Goal: Find specific page/section: Find specific page/section

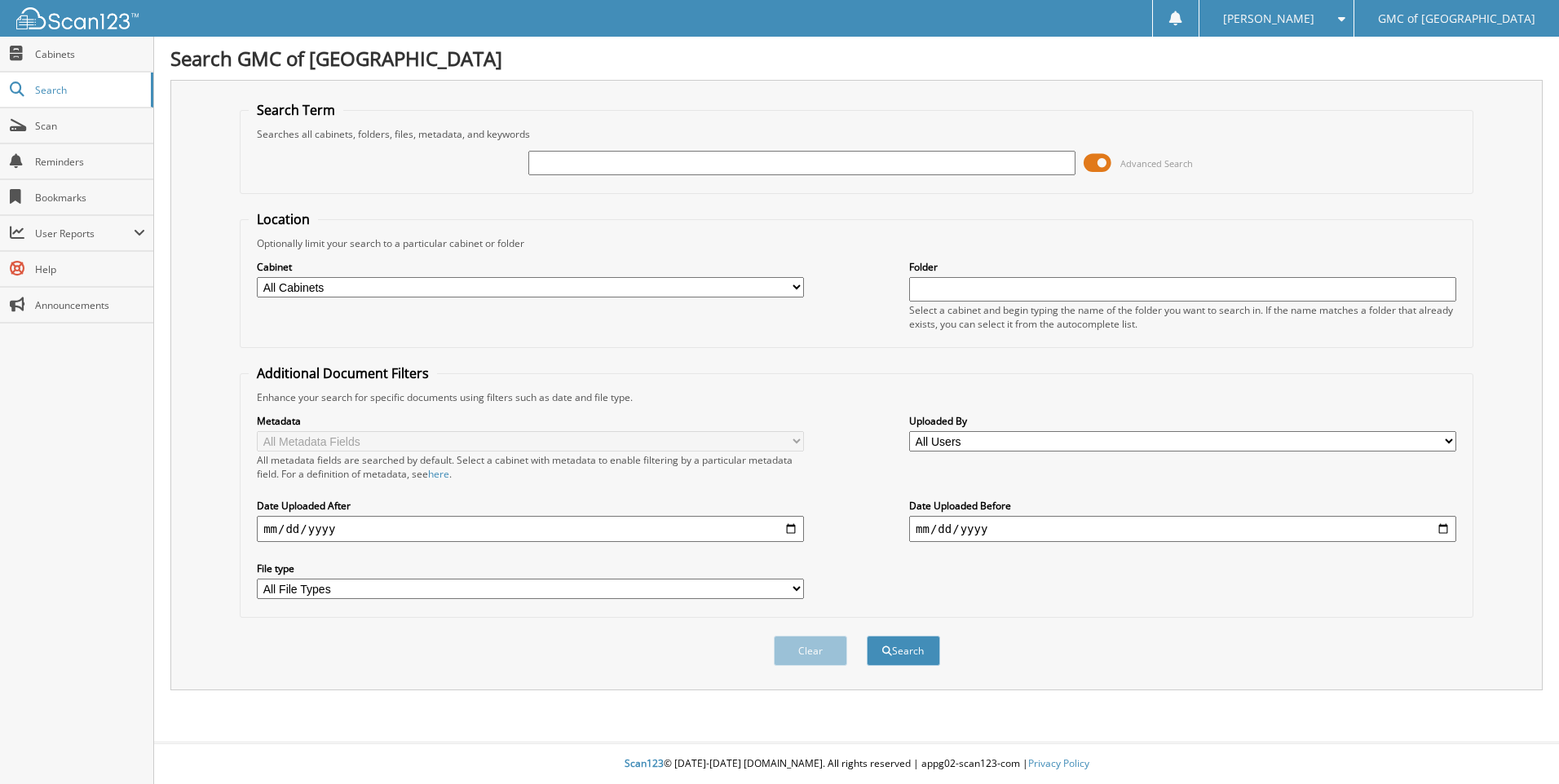
click at [1099, 160] on span at bounding box center [1097, 163] width 28 height 24
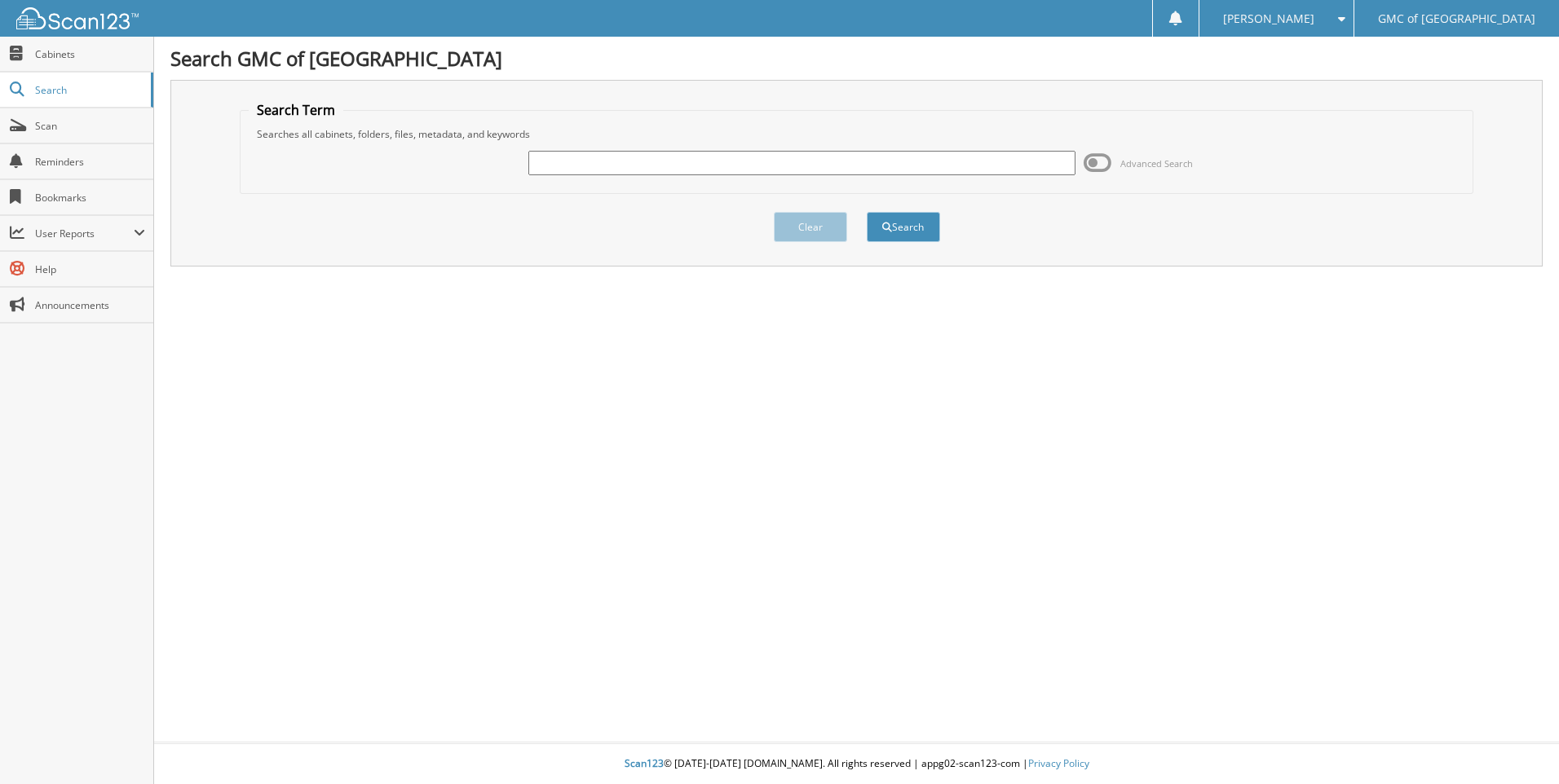
click at [919, 175] on div at bounding box center [802, 163] width 547 height 28
click at [929, 164] on input "text" at bounding box center [802, 163] width 547 height 24
type input "611254"
click at [867, 212] on button "Search" at bounding box center [903, 227] width 73 height 30
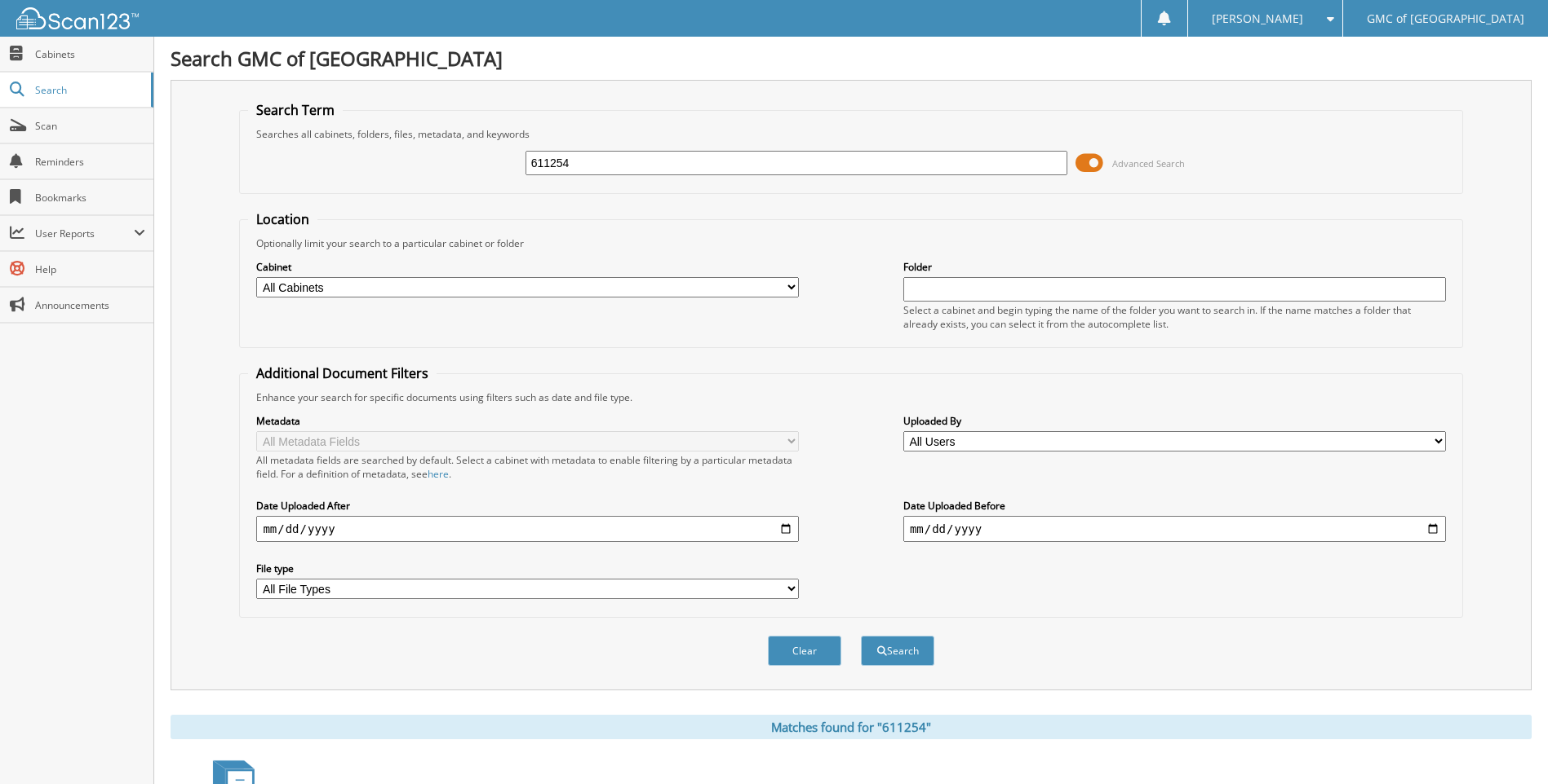
click at [1089, 162] on span at bounding box center [1089, 163] width 28 height 24
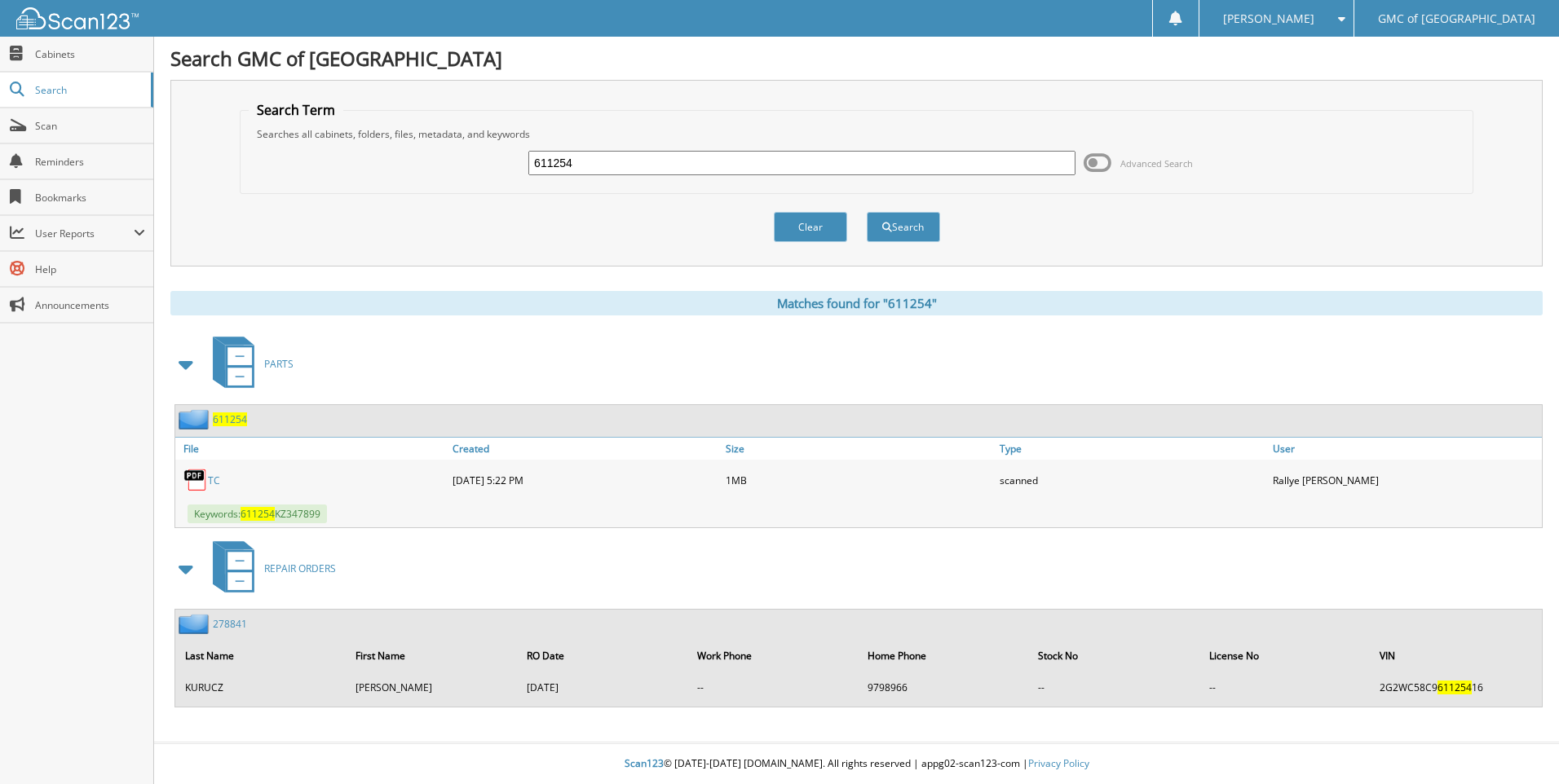
click at [214, 482] on link "TC" at bounding box center [214, 481] width 13 height 14
drag, startPoint x: 596, startPoint y: 172, endPoint x: 465, endPoint y: 158, distance: 131.7
click at [464, 157] on div "611254 Advanced Search" at bounding box center [856, 163] width 1216 height 44
type input "612049"
click at [867, 212] on button "Search" at bounding box center [903, 227] width 73 height 30
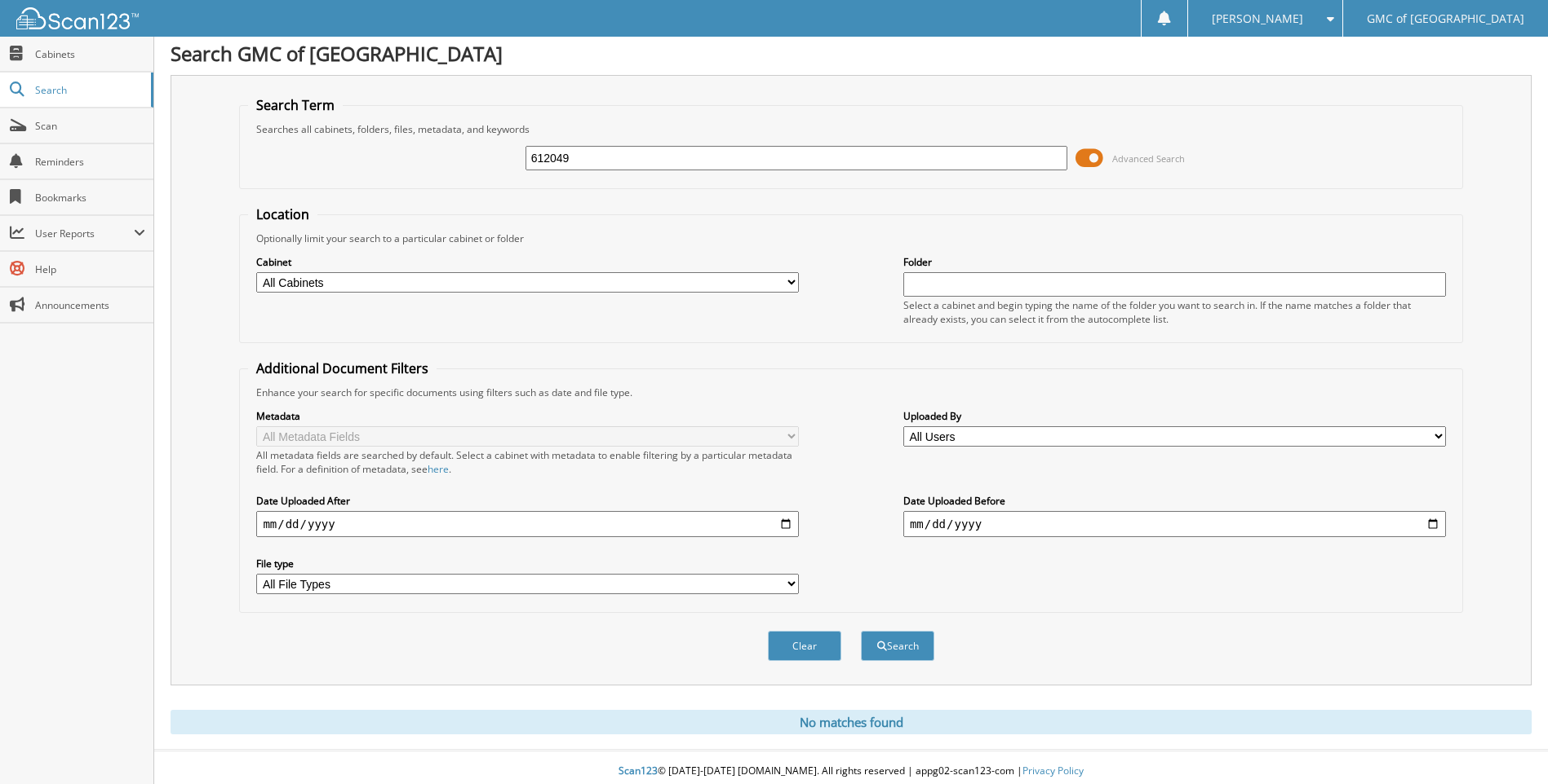
scroll to position [13, 0]
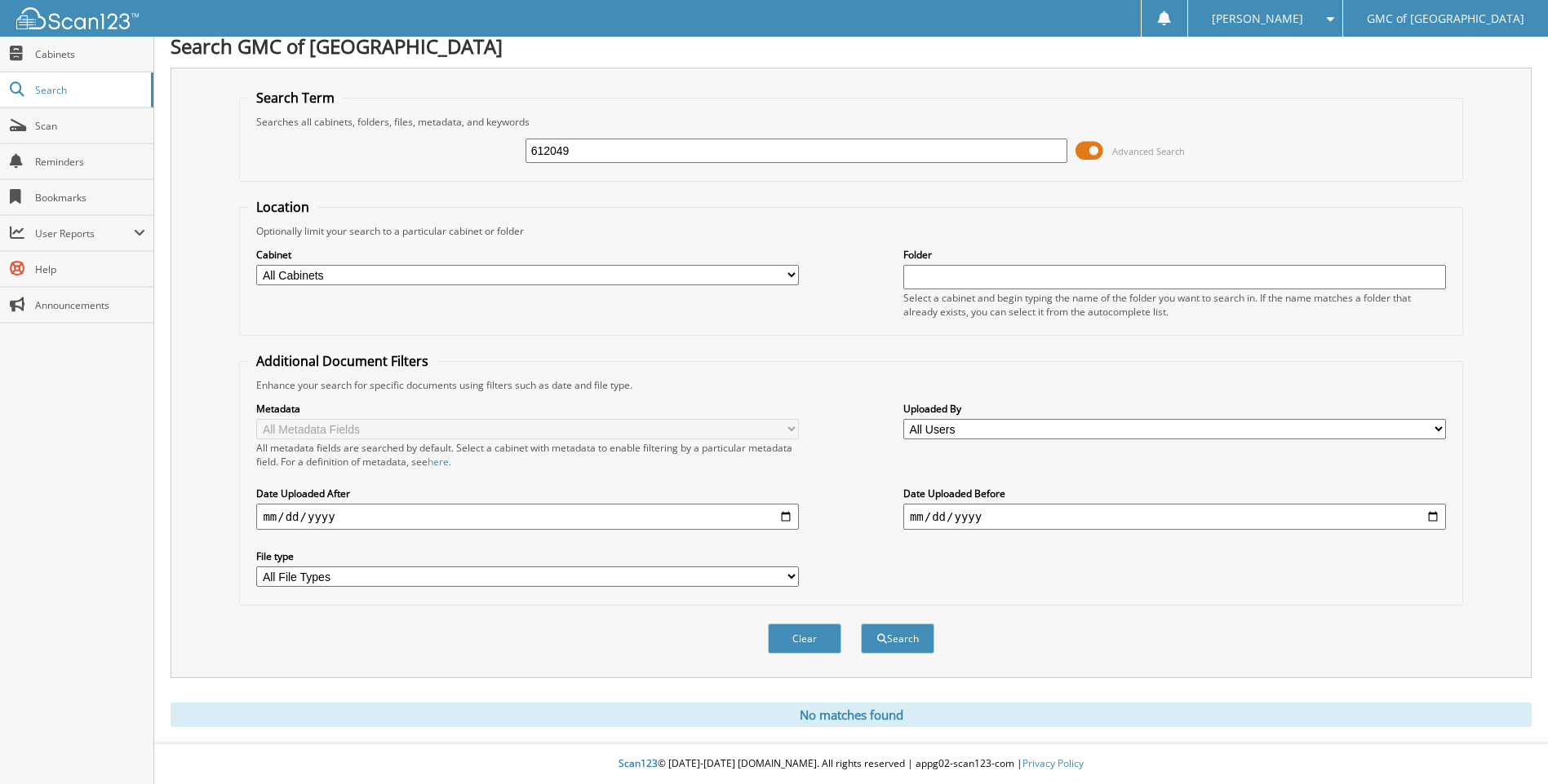
click at [1094, 141] on span at bounding box center [1089, 150] width 28 height 24
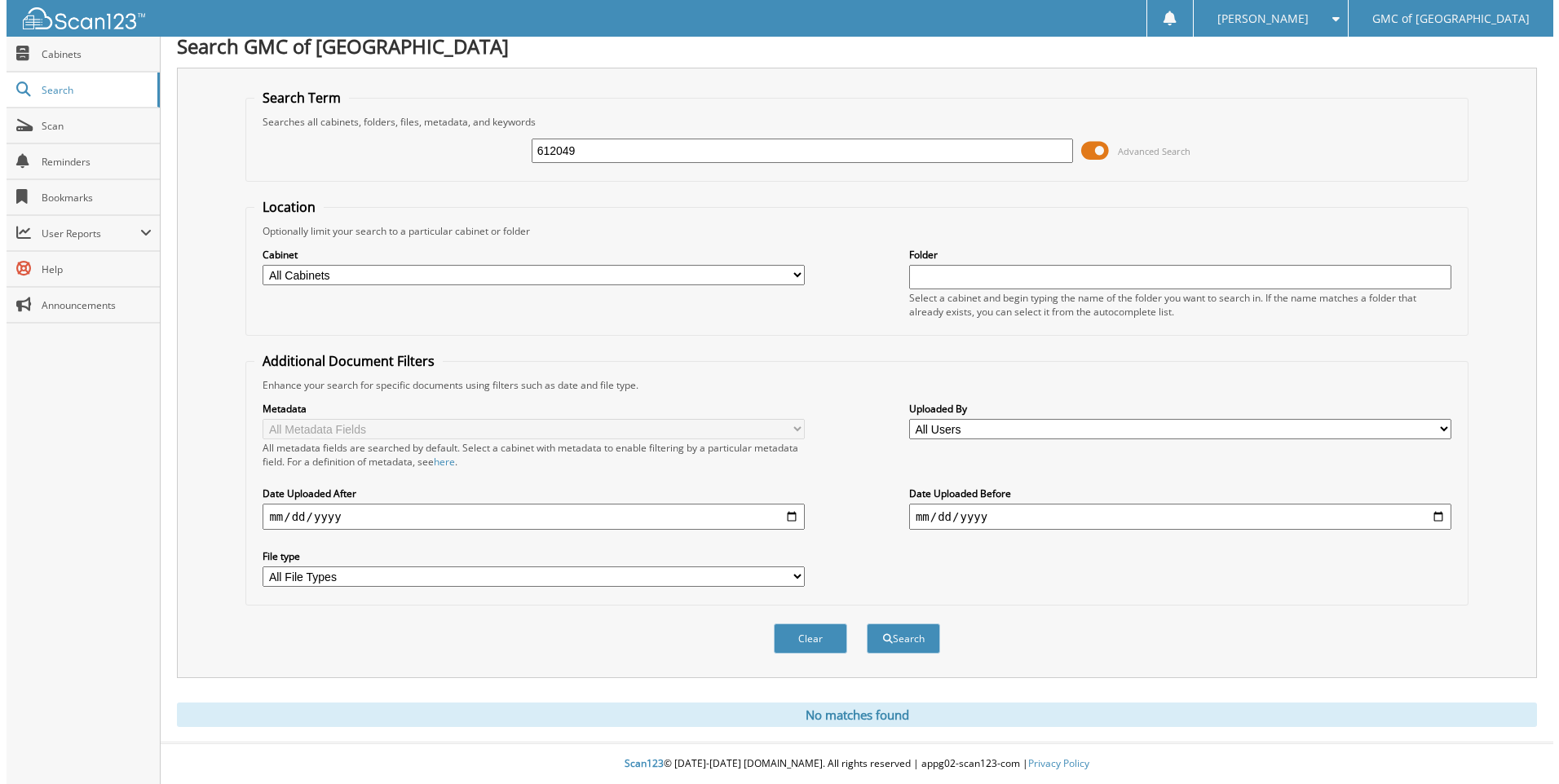
scroll to position [0, 0]
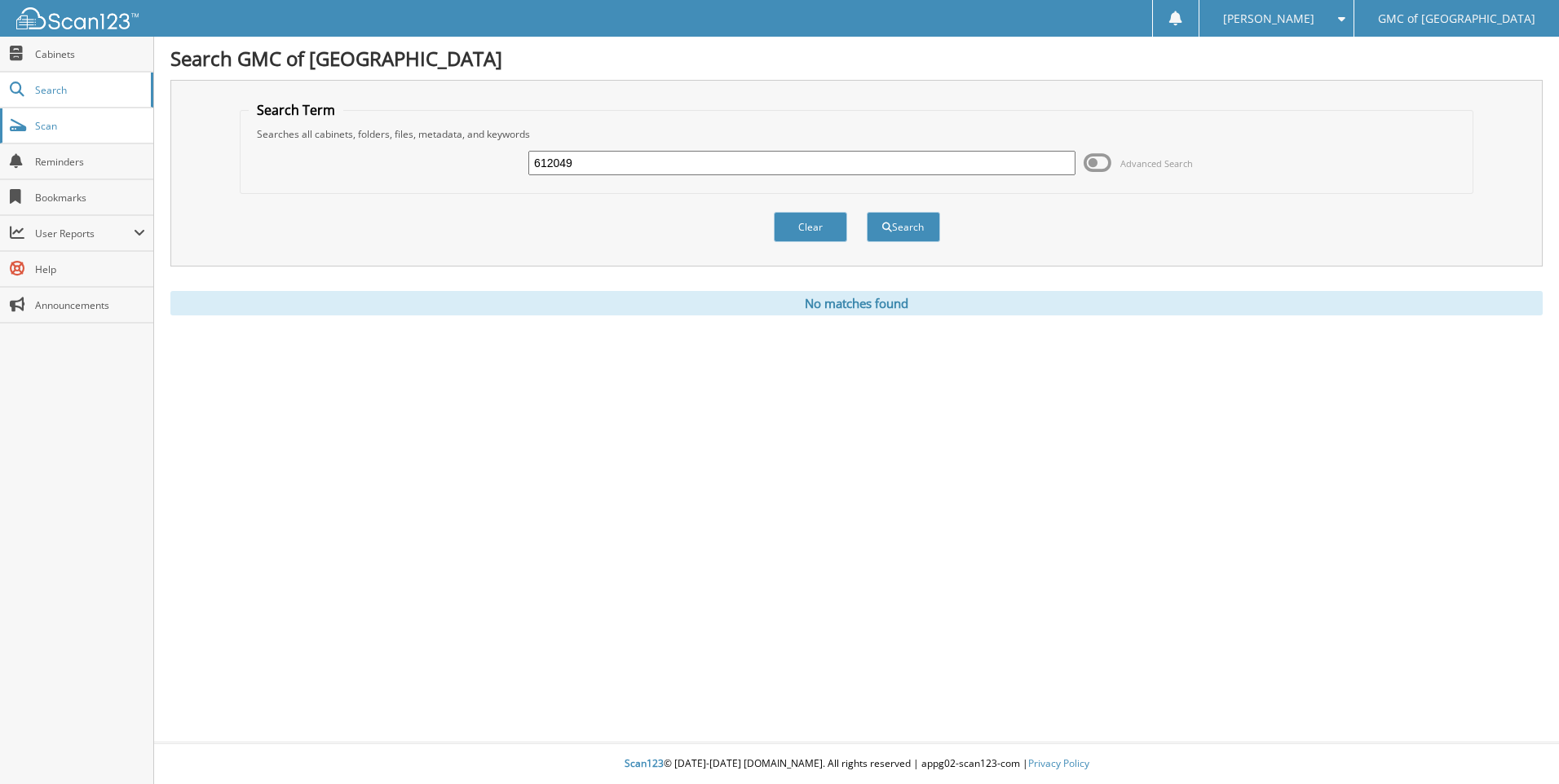
click at [78, 139] on link "Scan" at bounding box center [77, 126] width 154 height 35
